Goal: Transaction & Acquisition: Obtain resource

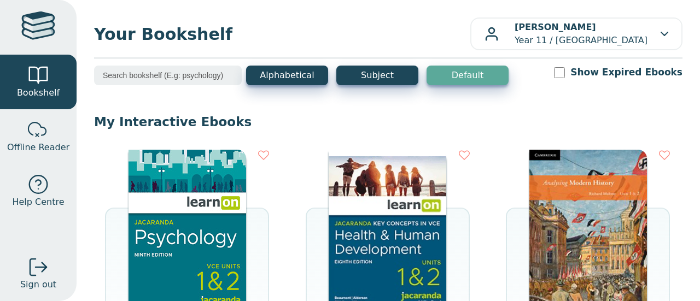
click at [371, 212] on img at bounding box center [388, 232] width 118 height 164
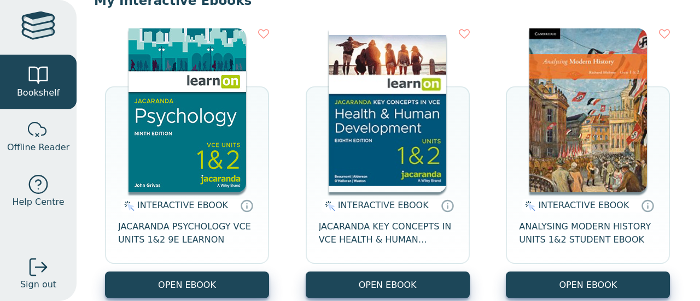
scroll to position [146, 0]
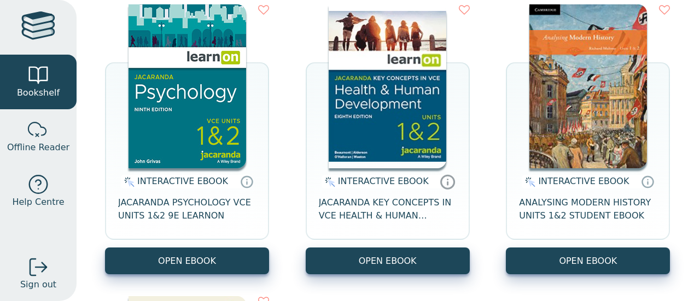
click at [439, 182] on icon at bounding box center [447, 182] width 16 height 16
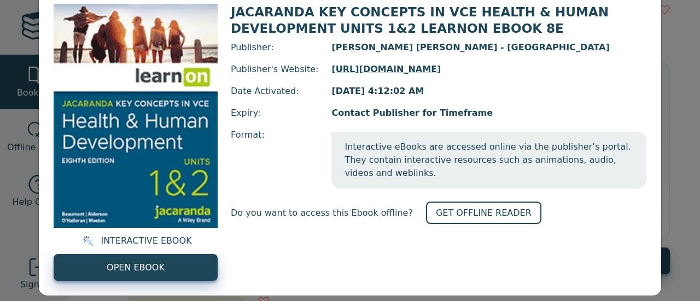
scroll to position [111, 0]
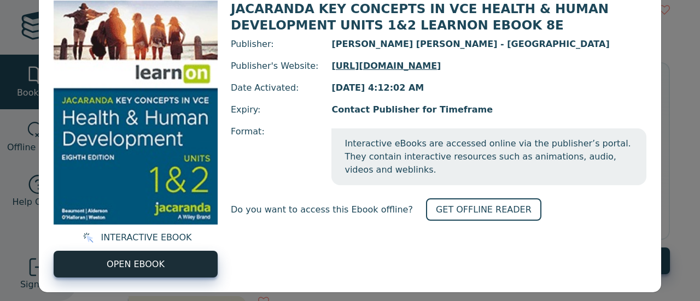
click at [156, 260] on span "OPEN EBOOK" at bounding box center [136, 264] width 58 height 13
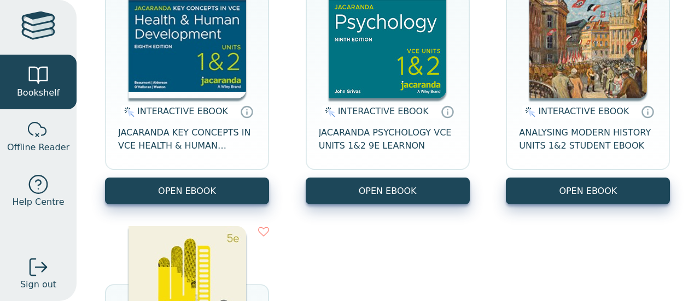
scroll to position [213, 0]
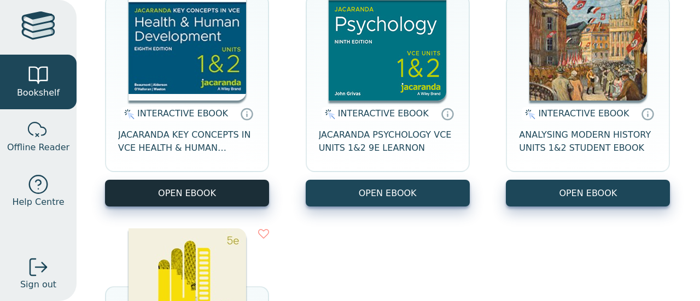
click at [218, 196] on button "OPEN EBOOK" at bounding box center [187, 193] width 164 height 27
